Goal: Information Seeking & Learning: Learn about a topic

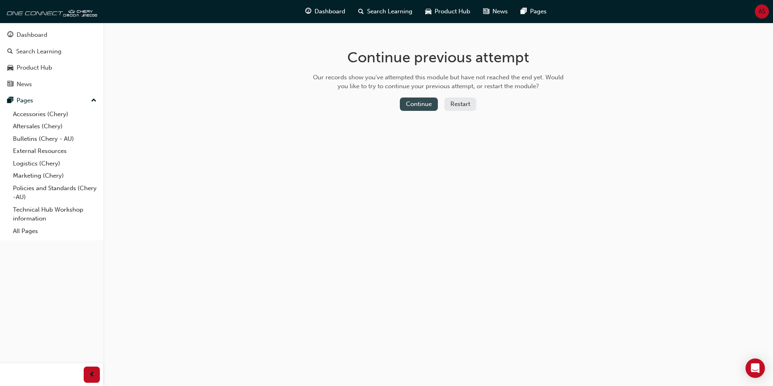
click at [412, 104] on button "Continue" at bounding box center [419, 103] width 38 height 13
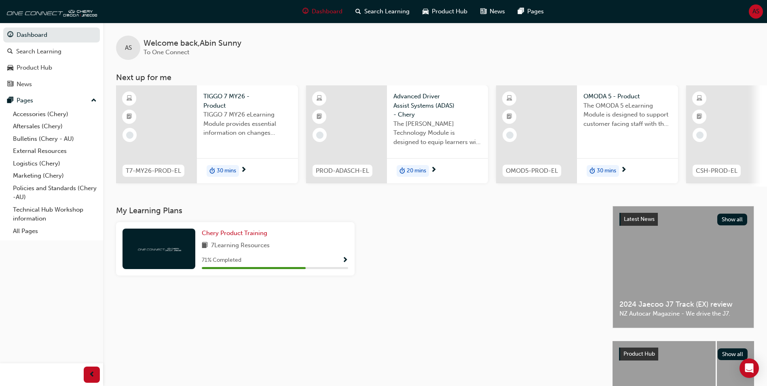
click at [264, 251] on span "7 Learning Resources" at bounding box center [240, 246] width 59 height 10
click at [347, 262] on span "Show Progress" at bounding box center [345, 260] width 6 height 7
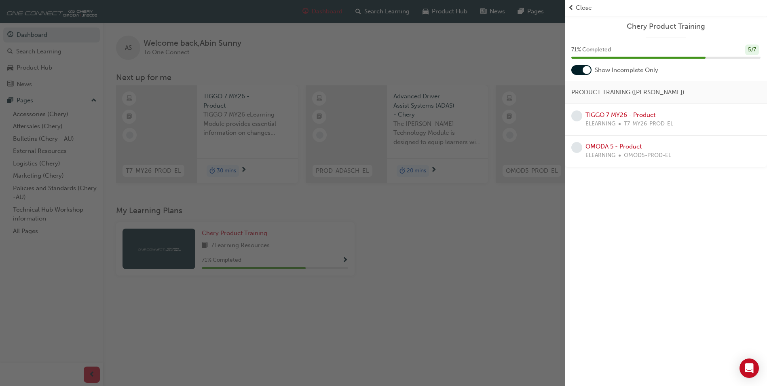
click at [536, 250] on div "button" at bounding box center [282, 193] width 565 height 386
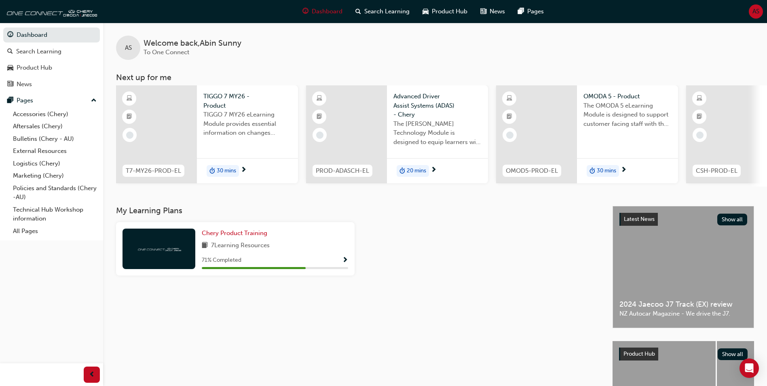
click at [253, 259] on div "71 % Completed" at bounding box center [275, 260] width 146 height 10
click at [344, 262] on span "Show Progress" at bounding box center [345, 260] width 6 height 7
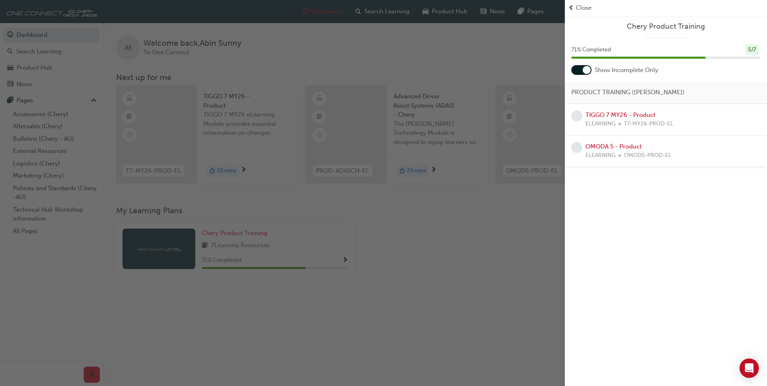
click at [458, 301] on div "button" at bounding box center [282, 193] width 565 height 386
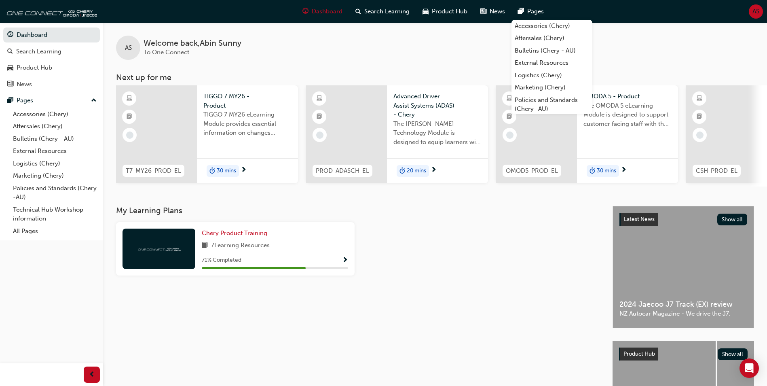
click at [286, 259] on div "71 % Completed" at bounding box center [275, 260] width 146 height 10
click at [349, 264] on div "Chery Product Training 7 Learning Resources 71 % Completed" at bounding box center [235, 248] width 239 height 53
click at [345, 264] on span "Show Progress" at bounding box center [345, 260] width 6 height 7
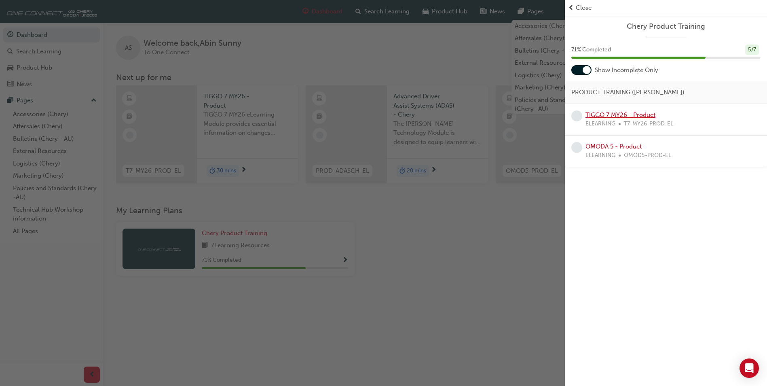
click at [614, 114] on link "TIGGO 7 MY26 - Product" at bounding box center [621, 114] width 70 height 7
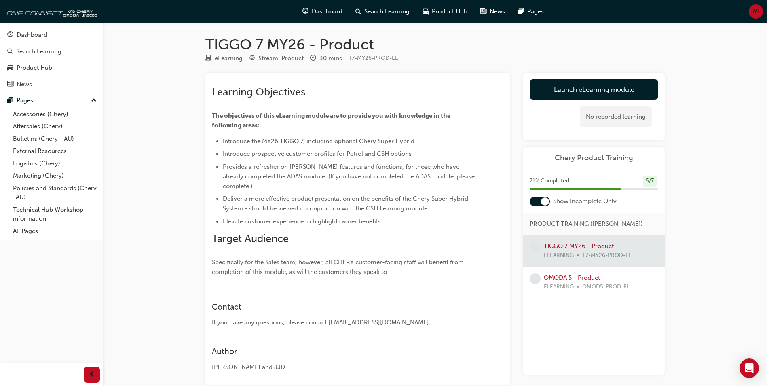
click at [580, 245] on div at bounding box center [594, 250] width 142 height 31
click at [583, 246] on div at bounding box center [594, 250] width 142 height 31
click at [585, 245] on div at bounding box center [594, 250] width 142 height 31
click at [609, 92] on link "Launch eLearning module" at bounding box center [594, 89] width 129 height 20
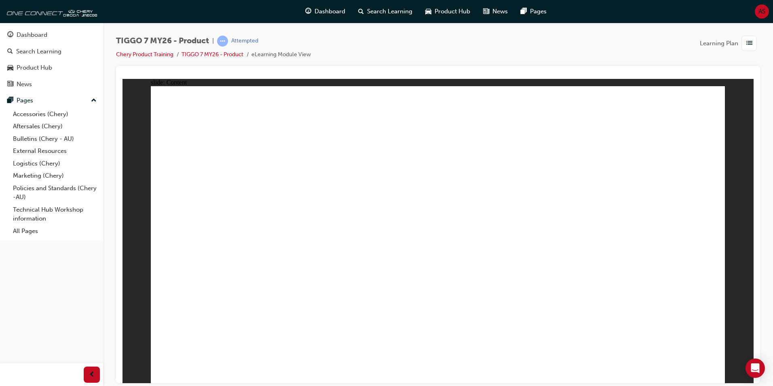
drag, startPoint x: 589, startPoint y: 222, endPoint x: 457, endPoint y: 209, distance: 132.5
drag, startPoint x: 349, startPoint y: 212, endPoint x: 278, endPoint y: 205, distance: 70.7
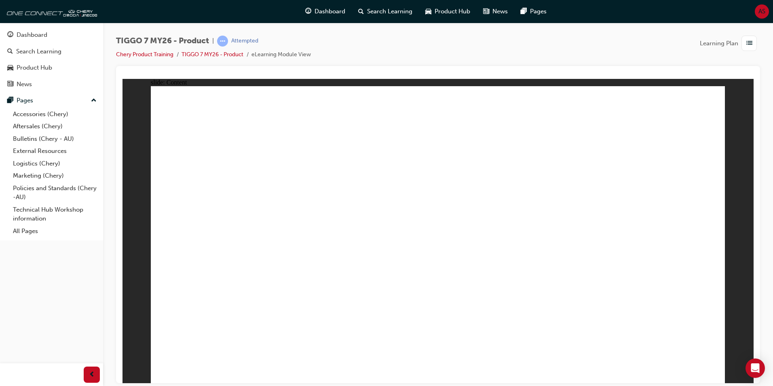
drag, startPoint x: 709, startPoint y: 370, endPoint x: 701, endPoint y: 351, distance: 20.1
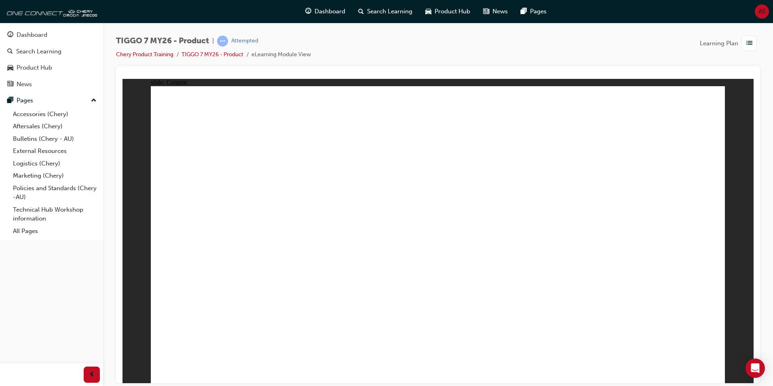
drag, startPoint x: 511, startPoint y: 135, endPoint x: 541, endPoint y: 135, distance: 30.3
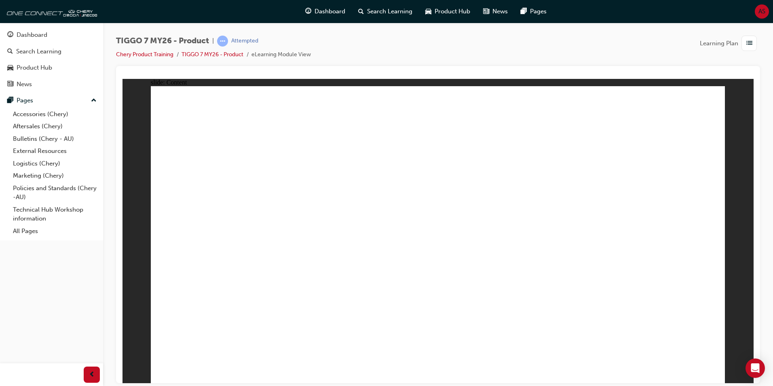
drag, startPoint x: 319, startPoint y: 286, endPoint x: 326, endPoint y: 277, distance: 11.3
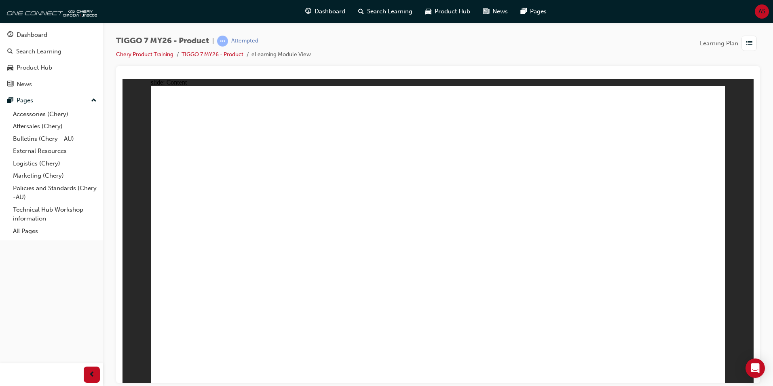
drag, startPoint x: 715, startPoint y: 365, endPoint x: 709, endPoint y: 368, distance: 6.4
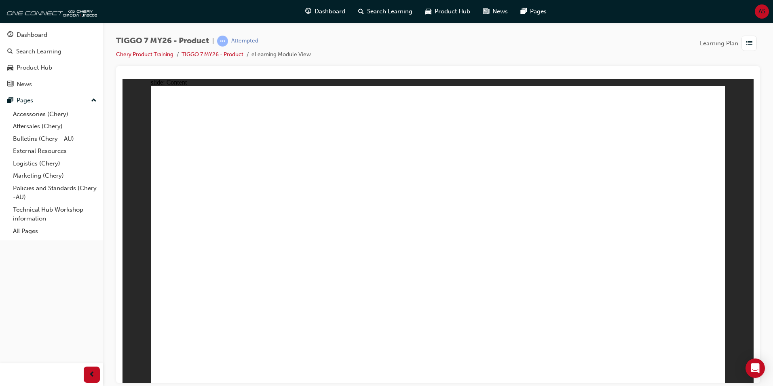
drag, startPoint x: 695, startPoint y: 180, endPoint x: 671, endPoint y: 171, distance: 25.5
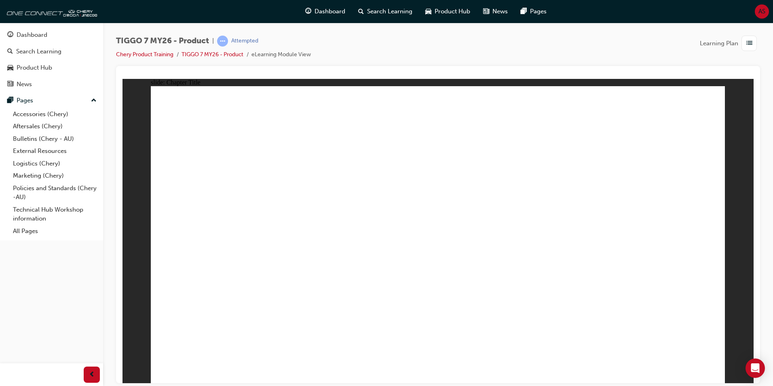
drag, startPoint x: 457, startPoint y: 161, endPoint x: 331, endPoint y: 263, distance: 161.8
drag, startPoint x: 437, startPoint y: 128, endPoint x: 453, endPoint y: 257, distance: 129.6
drag, startPoint x: 490, startPoint y: 189, endPoint x: 455, endPoint y: 255, distance: 74.7
drag, startPoint x: 426, startPoint y: 123, endPoint x: 547, endPoint y: 246, distance: 173.0
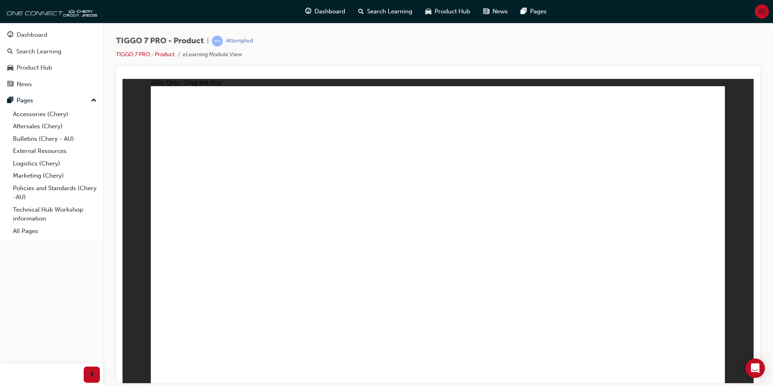
drag, startPoint x: 653, startPoint y: 121, endPoint x: 658, endPoint y: 259, distance: 138.0
drag, startPoint x: 614, startPoint y: 176, endPoint x: 216, endPoint y: 247, distance: 404.6
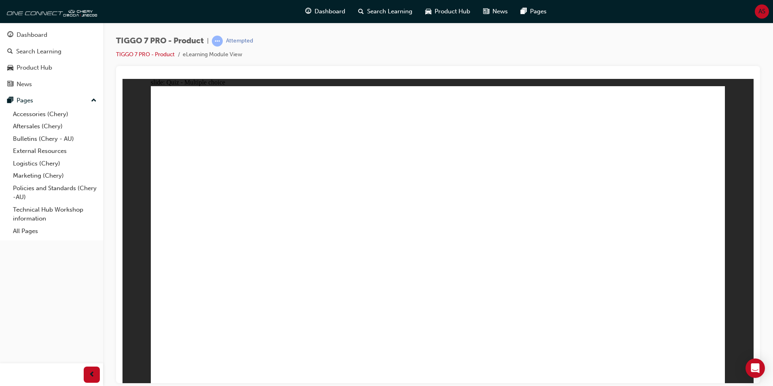
radio input "true"
drag, startPoint x: 457, startPoint y: 278, endPoint x: 445, endPoint y: 281, distance: 12.5
drag, startPoint x: 517, startPoint y: 294, endPoint x: 205, endPoint y: 249, distance: 315.1
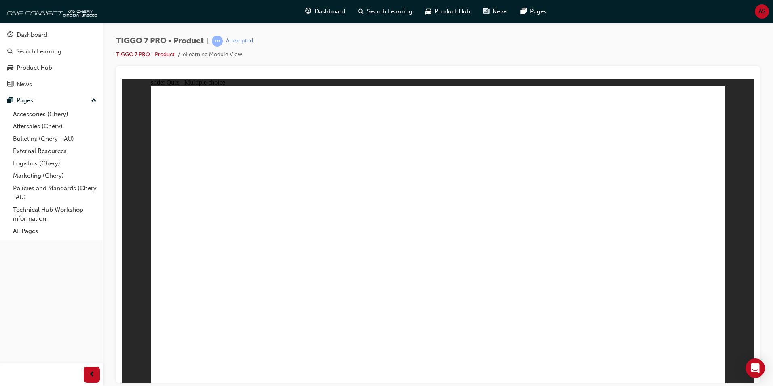
radio input "false"
radio input "true"
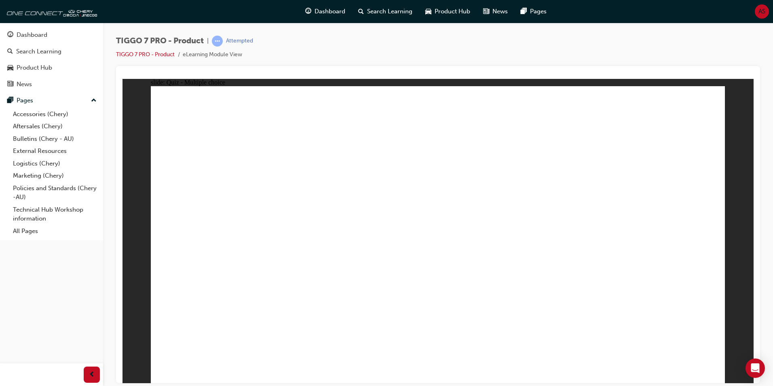
drag, startPoint x: 423, startPoint y: 131, endPoint x: 666, endPoint y: 273, distance: 281.4
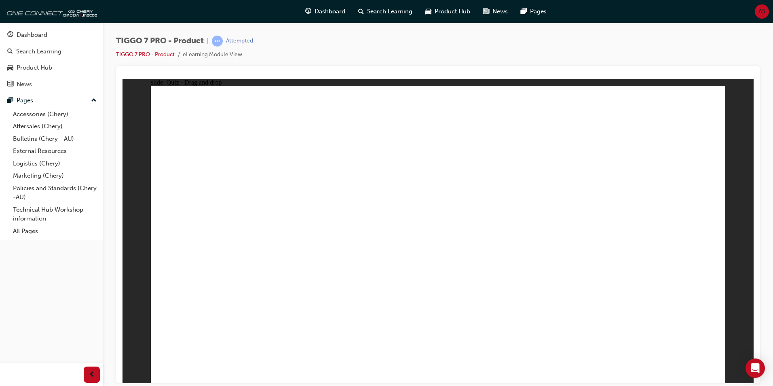
drag, startPoint x: 542, startPoint y: 116, endPoint x: 559, endPoint y: 245, distance: 130.2
drag, startPoint x: 607, startPoint y: 180, endPoint x: 456, endPoint y: 258, distance: 170.0
drag, startPoint x: 665, startPoint y: 131, endPoint x: 347, endPoint y: 265, distance: 345.3
drag, startPoint x: 477, startPoint y: 188, endPoint x: 542, endPoint y: 265, distance: 100.5
drag, startPoint x: 541, startPoint y: 123, endPoint x: 214, endPoint y: 246, distance: 349.1
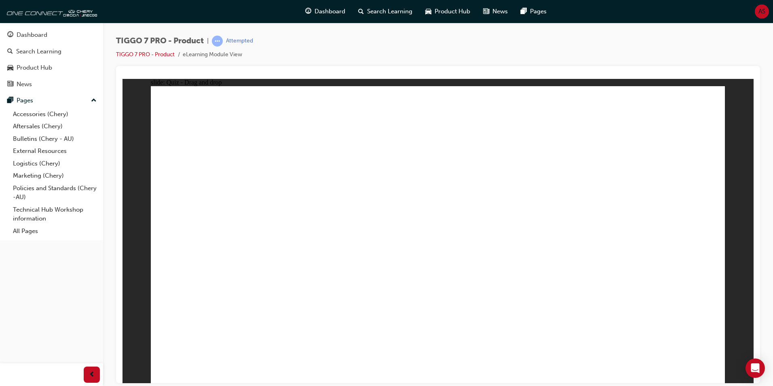
drag, startPoint x: 647, startPoint y: 156, endPoint x: 463, endPoint y: 296, distance: 231.7
drag, startPoint x: 532, startPoint y: 153, endPoint x: 206, endPoint y: 275, distance: 348.3
drag, startPoint x: 431, startPoint y: 144, endPoint x: 242, endPoint y: 291, distance: 239.2
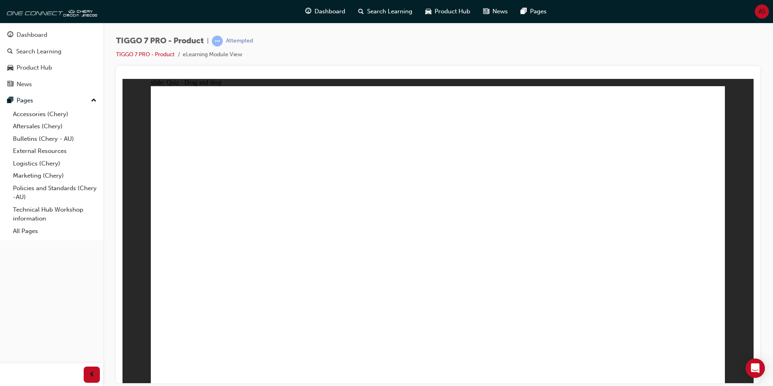
drag, startPoint x: 434, startPoint y: 118, endPoint x: 320, endPoint y: 300, distance: 214.6
drag, startPoint x: 495, startPoint y: 115, endPoint x: 307, endPoint y: 273, distance: 245.7
drag, startPoint x: 428, startPoint y: 141, endPoint x: 318, endPoint y: 275, distance: 173.5
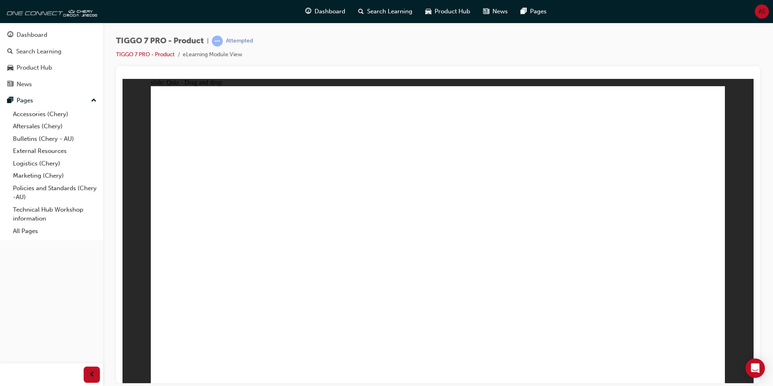
drag, startPoint x: 491, startPoint y: 144, endPoint x: 371, endPoint y: 272, distance: 174.8
drag, startPoint x: 610, startPoint y: 167, endPoint x: 263, endPoint y: 286, distance: 367.2
drag, startPoint x: 671, startPoint y: 117, endPoint x: 286, endPoint y: 281, distance: 418.2
drag, startPoint x: 603, startPoint y: 116, endPoint x: 331, endPoint y: 289, distance: 321.8
drag, startPoint x: 559, startPoint y: 181, endPoint x: 557, endPoint y: 276, distance: 94.7
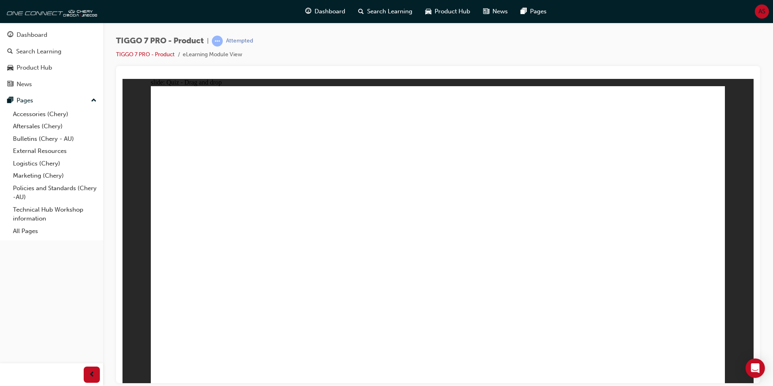
drag, startPoint x: 487, startPoint y: 161, endPoint x: 328, endPoint y: 295, distance: 207.7
drag, startPoint x: 550, startPoint y: 140, endPoint x: 245, endPoint y: 309, distance: 348.6
drag, startPoint x: 544, startPoint y: 114, endPoint x: 294, endPoint y: 309, distance: 316.6
drag, startPoint x: 621, startPoint y: 139, endPoint x: 547, endPoint y: 273, distance: 153.7
drag, startPoint x: 675, startPoint y: 142, endPoint x: 551, endPoint y: 280, distance: 185.9
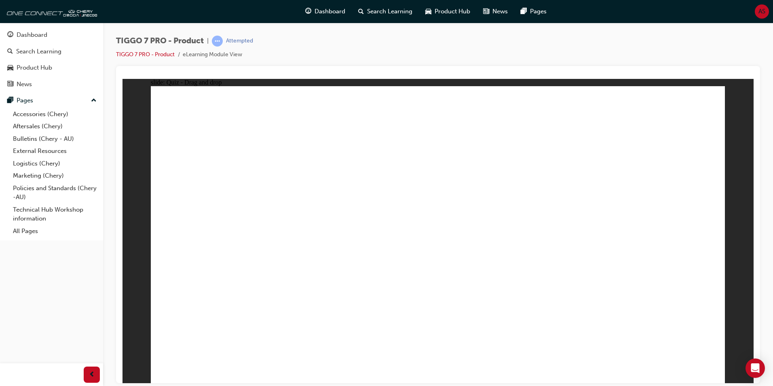
drag, startPoint x: 715, startPoint y: 344, endPoint x: 704, endPoint y: 336, distance: 13.1
drag, startPoint x: 447, startPoint y: 148, endPoint x: 279, endPoint y: 262, distance: 203.1
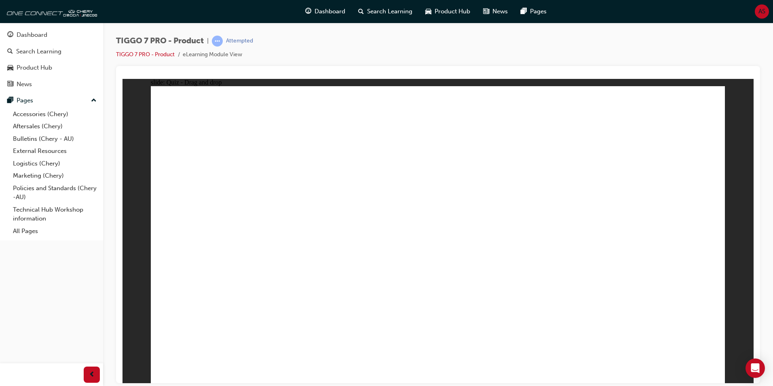
drag, startPoint x: 552, startPoint y: 145, endPoint x: 322, endPoint y: 259, distance: 257.5
drag, startPoint x: 652, startPoint y: 146, endPoint x: 534, endPoint y: 274, distance: 173.4
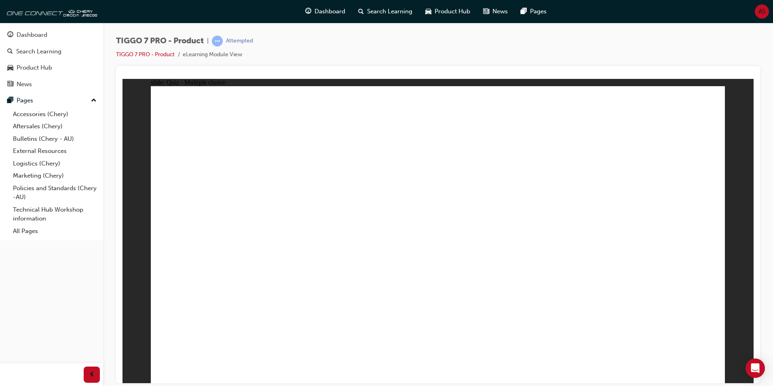
radio input "true"
drag, startPoint x: 457, startPoint y: 121, endPoint x: 511, endPoint y: 299, distance: 186.4
drag, startPoint x: 466, startPoint y: 138, endPoint x: 523, endPoint y: 283, distance: 155.1
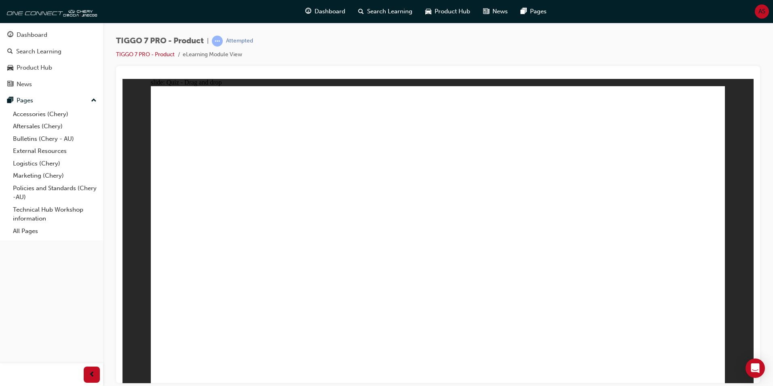
drag, startPoint x: 546, startPoint y: 113, endPoint x: 552, endPoint y: 308, distance: 195.0
drag, startPoint x: 570, startPoint y: 135, endPoint x: 570, endPoint y: 280, distance: 144.8
drag, startPoint x: 649, startPoint y: 120, endPoint x: 579, endPoint y: 298, distance: 191.0
drag, startPoint x: 624, startPoint y: 167, endPoint x: 550, endPoint y: 301, distance: 152.4
drag, startPoint x: 544, startPoint y: 163, endPoint x: 518, endPoint y: 315, distance: 153.8
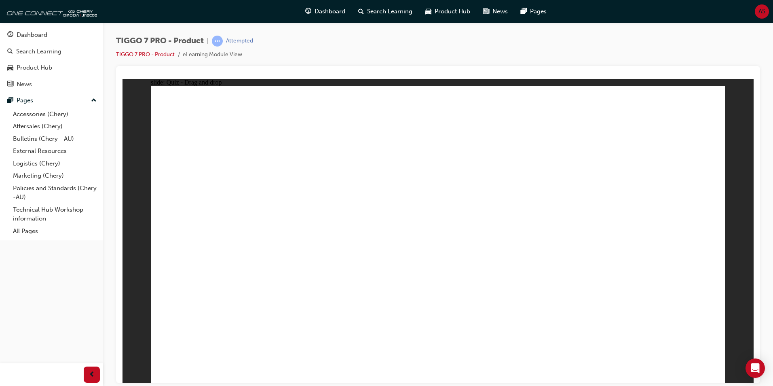
radio input "true"
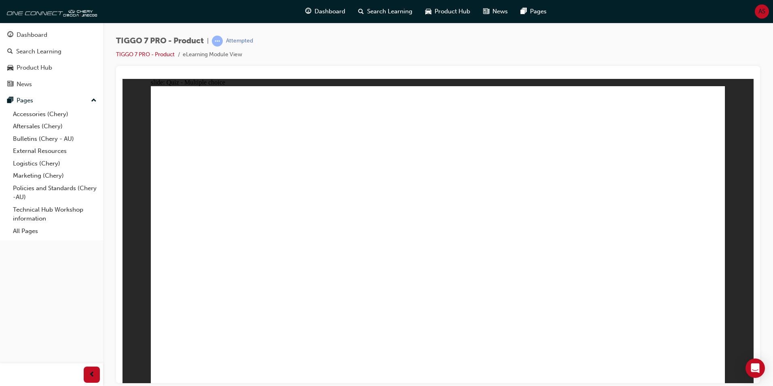
drag, startPoint x: 412, startPoint y: 125, endPoint x: 542, endPoint y: 263, distance: 189.1
drag, startPoint x: 494, startPoint y: 185, endPoint x: 448, endPoint y: 255, distance: 83.4
drag, startPoint x: 548, startPoint y: 126, endPoint x: 355, endPoint y: 256, distance: 232.3
drag, startPoint x: 658, startPoint y: 123, endPoint x: 222, endPoint y: 256, distance: 455.3
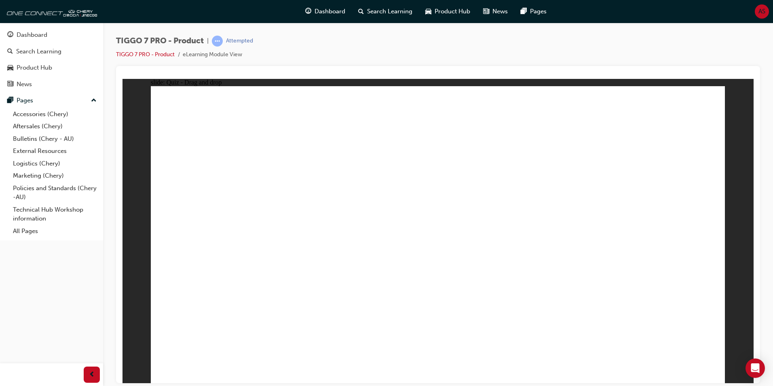
drag, startPoint x: 591, startPoint y: 173, endPoint x: 669, endPoint y: 251, distance: 110.4
radio input "true"
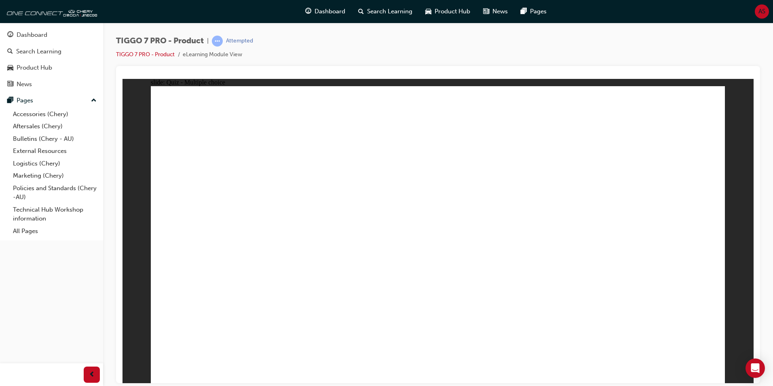
radio input "true"
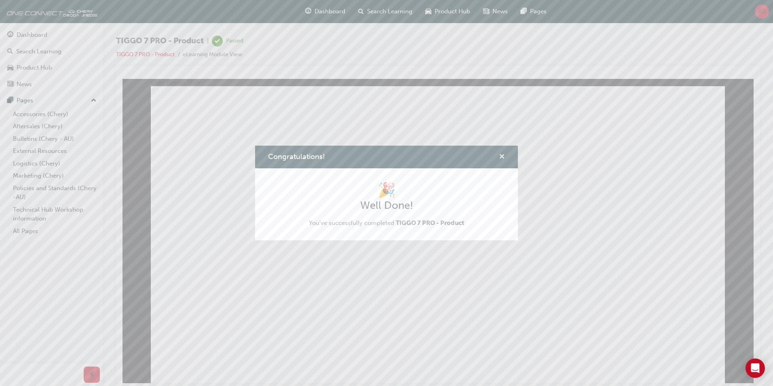
click at [501, 157] on span "cross-icon" at bounding box center [502, 157] width 6 height 7
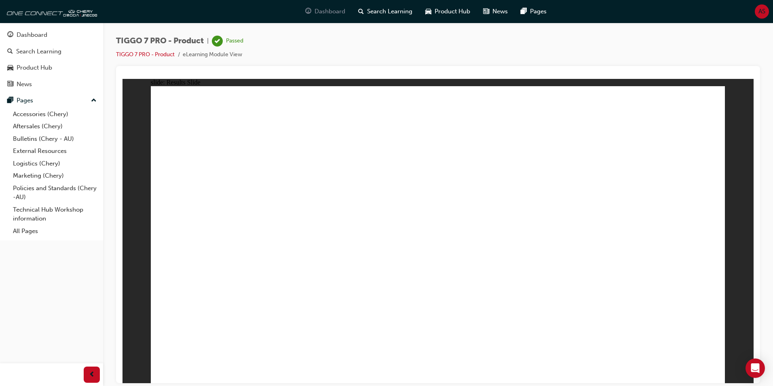
click at [329, 15] on span "Dashboard" at bounding box center [330, 11] width 31 height 9
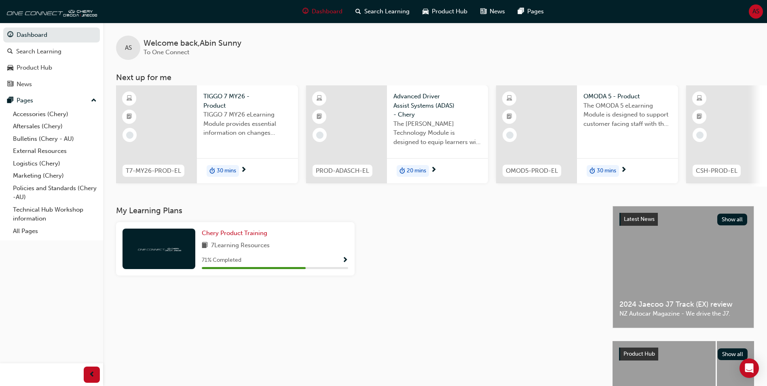
click at [345, 260] on span "Show Progress" at bounding box center [345, 260] width 6 height 7
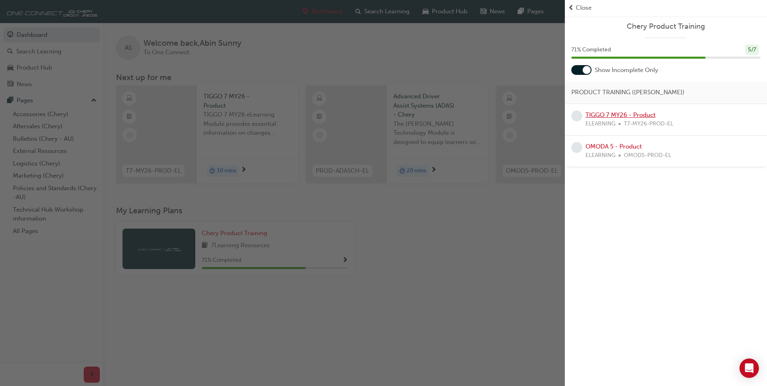
click at [624, 115] on link "TIGGO 7 MY26 - Product" at bounding box center [621, 114] width 70 height 7
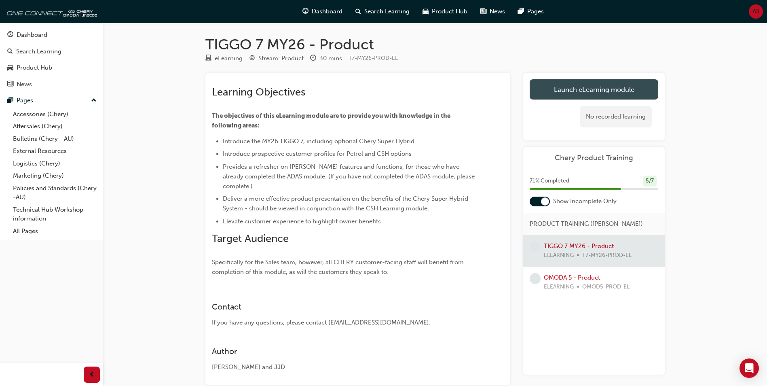
click at [583, 87] on link "Launch eLearning module" at bounding box center [594, 89] width 129 height 20
